Goal: Transaction & Acquisition: Purchase product/service

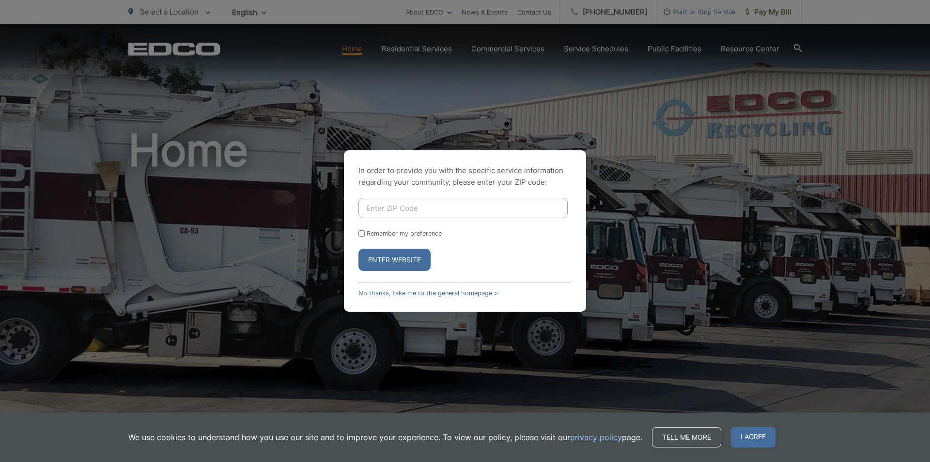
click at [777, 133] on div "In order to provide you with the specific service information regarding your co…" at bounding box center [465, 231] width 930 height 462
drag, startPoint x: 656, startPoint y: 111, endPoint x: 714, endPoint y: 88, distance: 61.7
click at [658, 110] on div "In order to provide you with the specific service information regarding your co…" at bounding box center [465, 231] width 930 height 462
click at [661, 113] on div "In order to provide you with the specific service information regarding your co…" at bounding box center [465, 231] width 930 height 462
click at [445, 205] on input "Enter ZIP Code" at bounding box center [462, 208] width 209 height 20
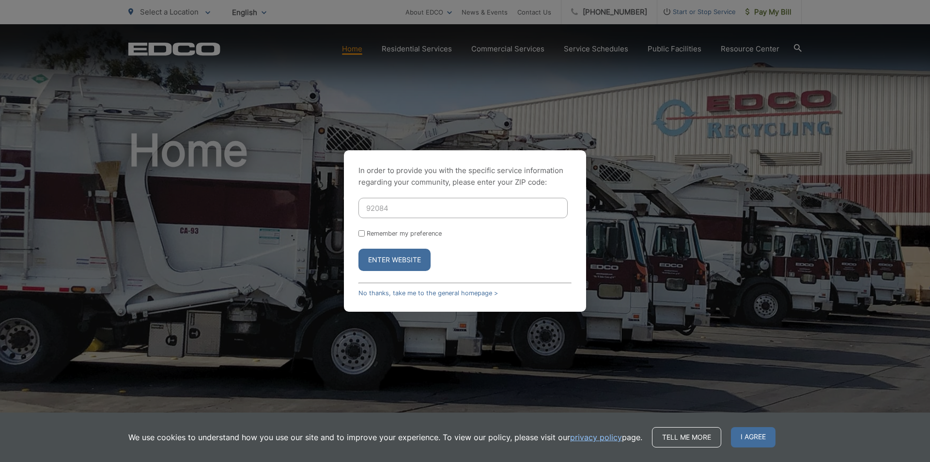
type input "92084"
click at [381, 262] on button "Enter Website" at bounding box center [394, 259] width 72 height 22
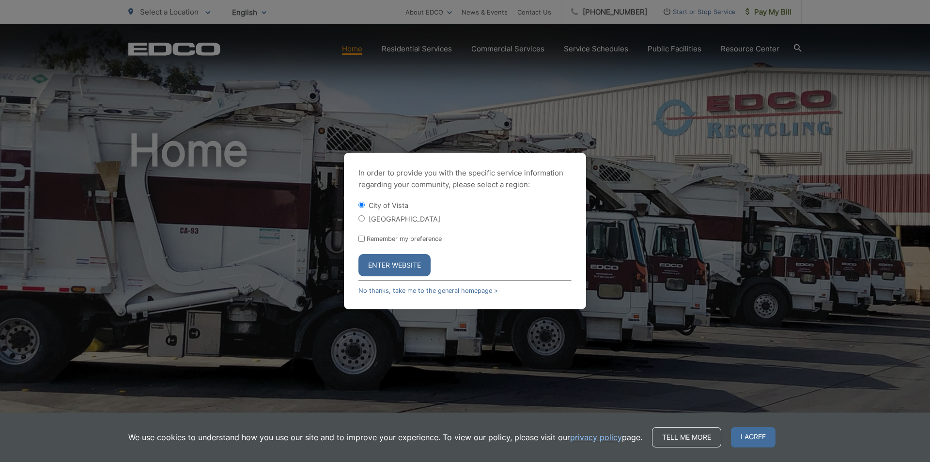
click at [404, 273] on button "Enter Website" at bounding box center [394, 265] width 72 height 22
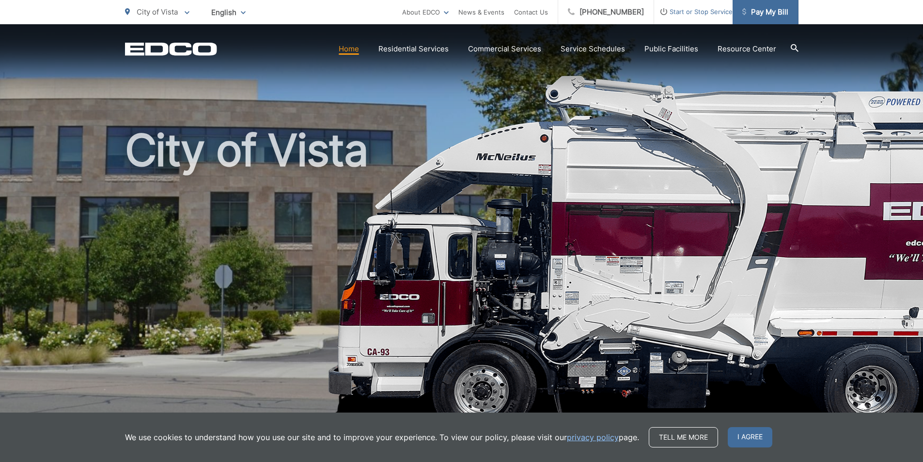
click at [774, 10] on span "Pay My Bill" at bounding box center [765, 12] width 46 height 12
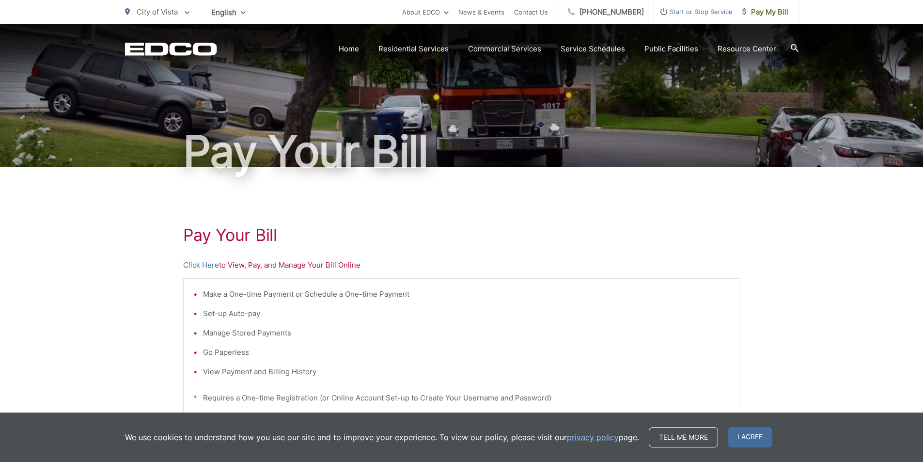
scroll to position [129, 0]
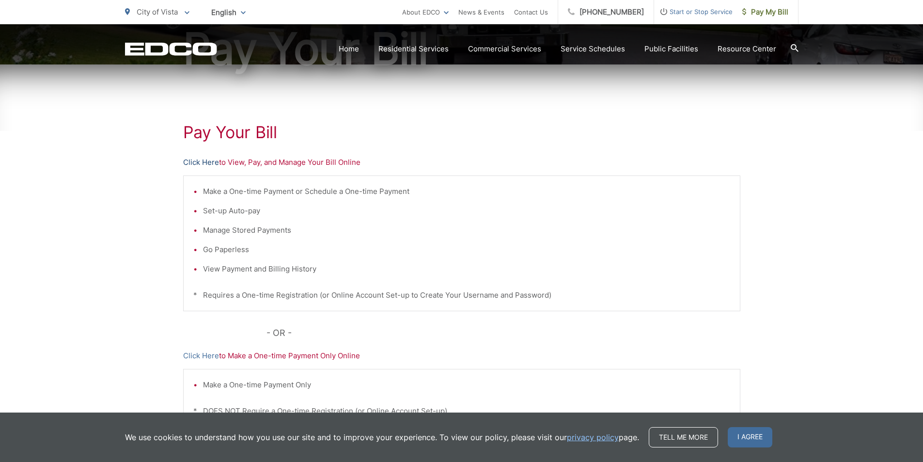
click at [204, 164] on link "Click Here" at bounding box center [201, 162] width 36 height 12
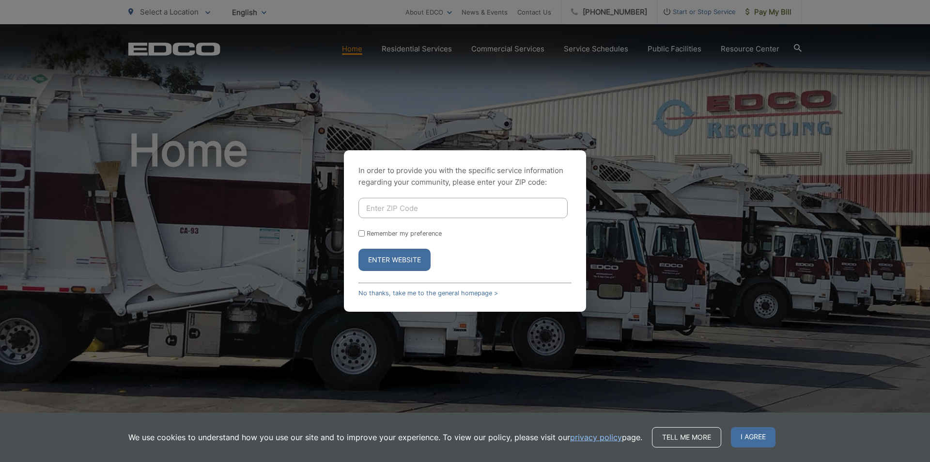
click at [446, 208] on input "Enter ZIP Code" at bounding box center [462, 208] width 209 height 20
type input "92084"
click at [410, 261] on button "Enter Website" at bounding box center [394, 259] width 72 height 22
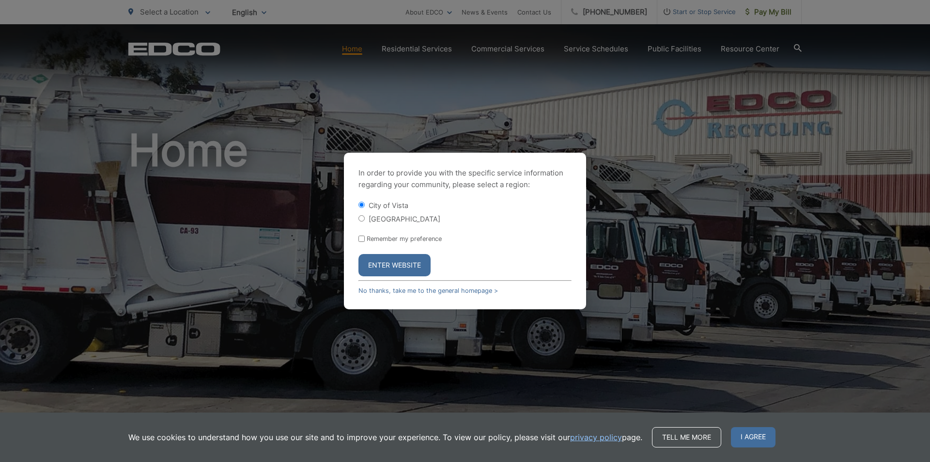
click at [410, 260] on button "Enter Website" at bounding box center [394, 265] width 72 height 22
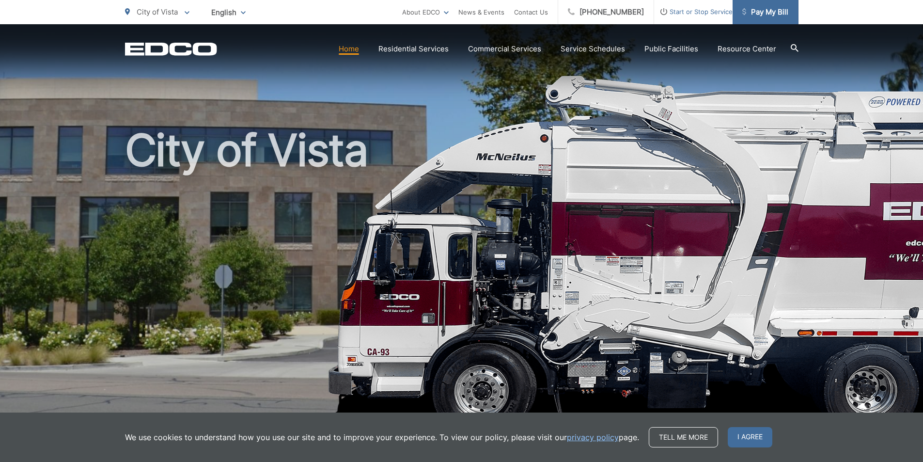
click at [755, 7] on span "Pay My Bill" at bounding box center [765, 12] width 46 height 12
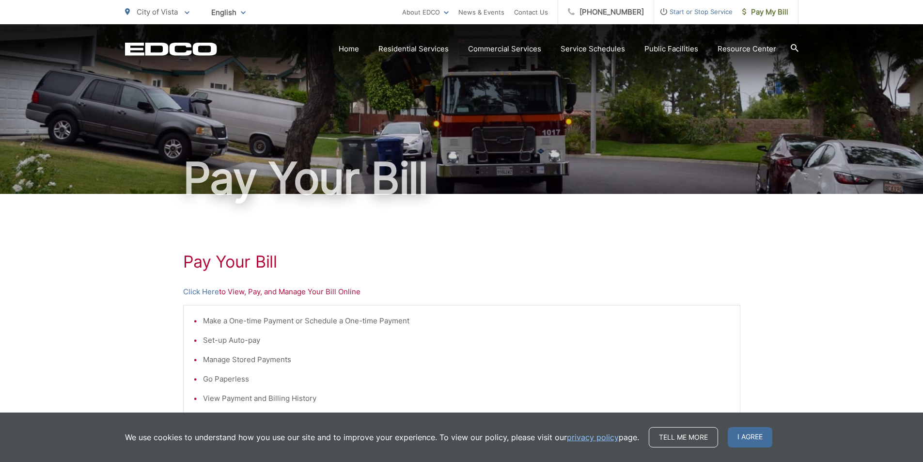
scroll to position [129, 0]
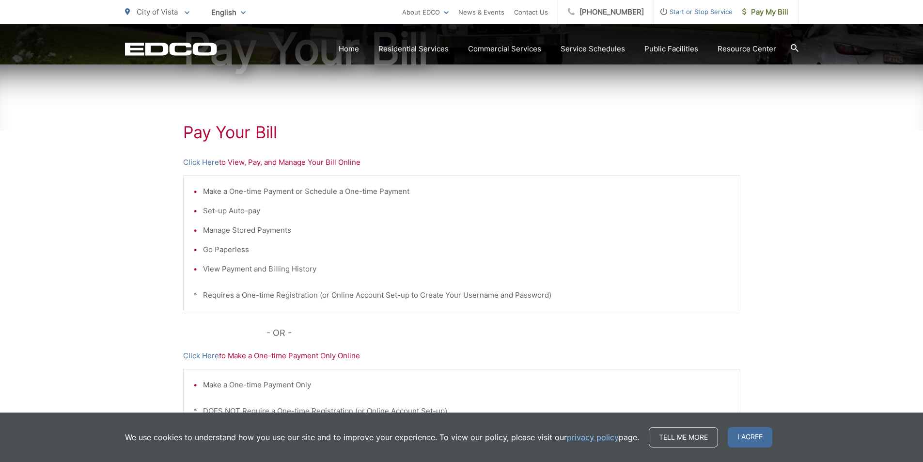
click at [323, 161] on p "Click Here to View, Pay, and Manage Your Bill Online" at bounding box center [461, 162] width 557 height 12
click at [205, 162] on link "Click Here" at bounding box center [201, 162] width 36 height 12
